Goal: Find specific page/section

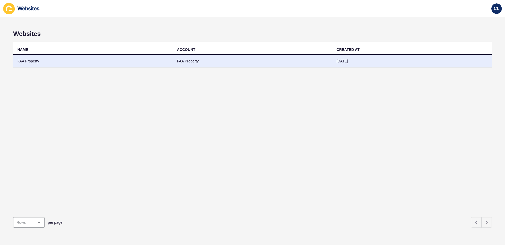
click at [297, 60] on td "FAA Property" at bounding box center [253, 61] width 160 height 13
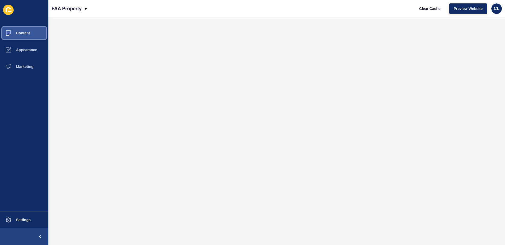
click at [29, 33] on span "Content" at bounding box center [14, 33] width 31 height 4
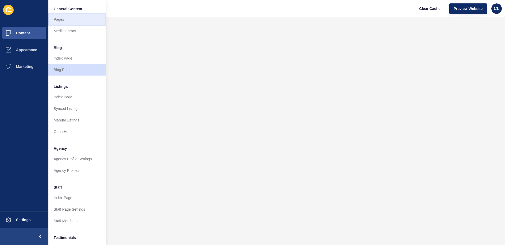
click at [54, 20] on link "Pages" at bounding box center [77, 20] width 58 height 12
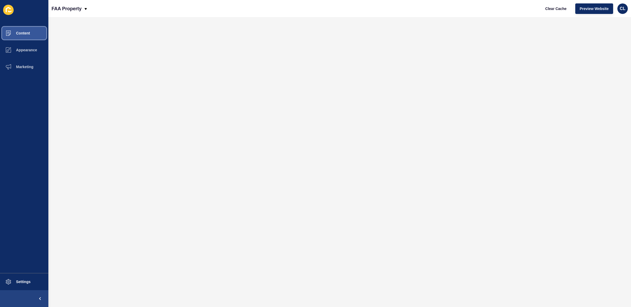
click at [19, 31] on span "Content" at bounding box center [14, 33] width 31 height 4
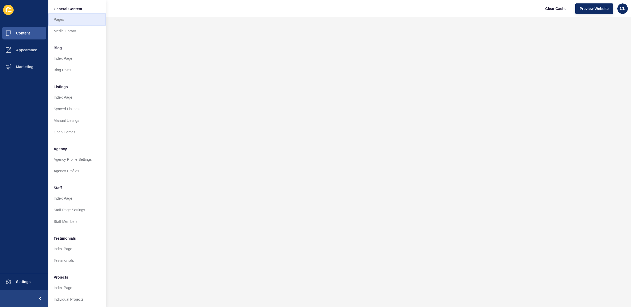
click at [69, 18] on link "Pages" at bounding box center [77, 20] width 58 height 12
